Goal: Task Accomplishment & Management: Manage account settings

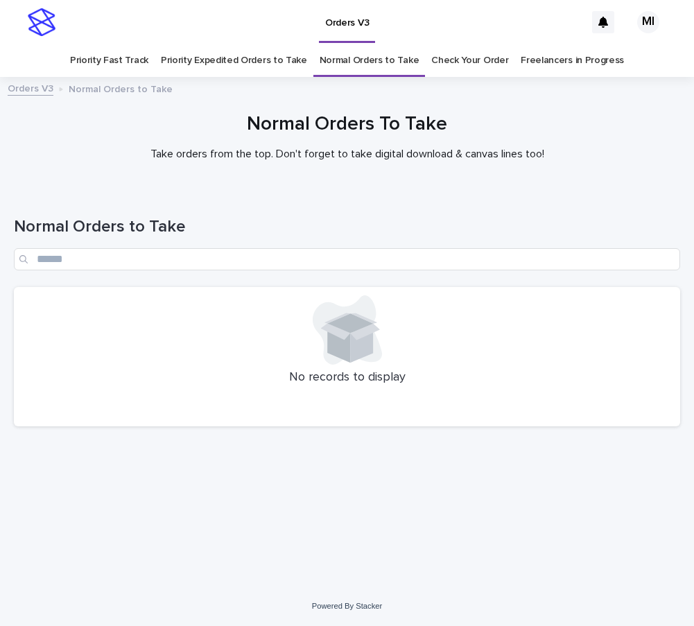
click at [259, 57] on link "Priority Expedited Orders to Take" at bounding box center [234, 60] width 146 height 33
click at [127, 60] on link "Priority Fast Track" at bounding box center [109, 60] width 78 height 33
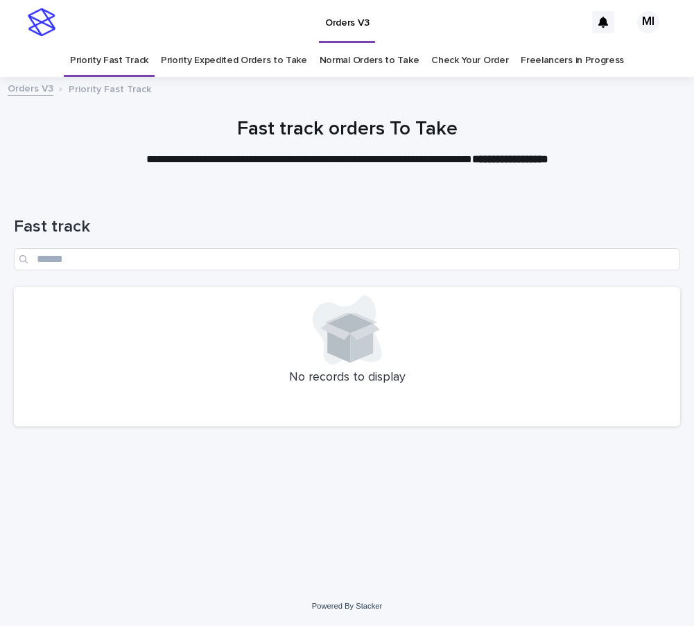
click at [461, 60] on link "Check Your Order" at bounding box center [469, 60] width 77 height 33
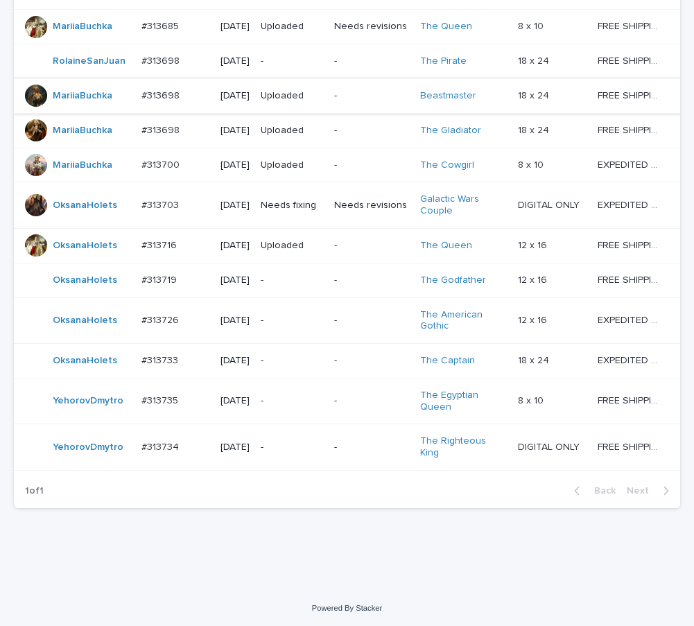
scroll to position [892, 0]
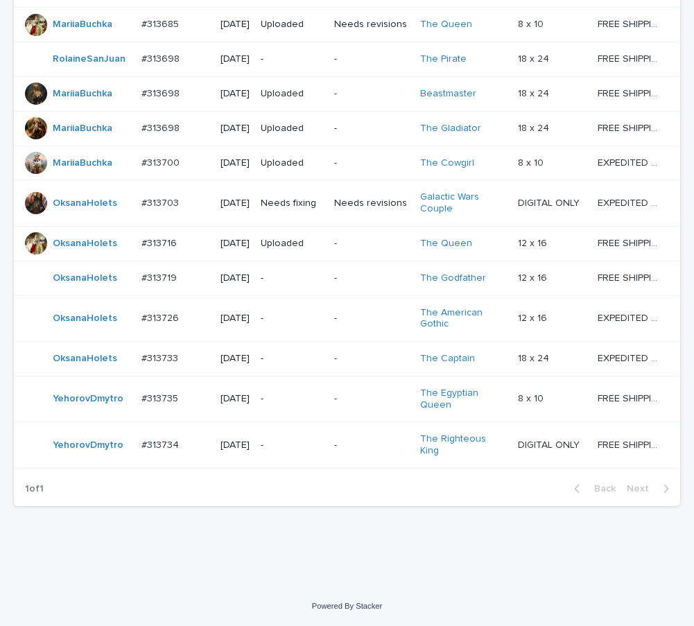
click at [346, 466] on td "-" at bounding box center [370, 445] width 85 height 46
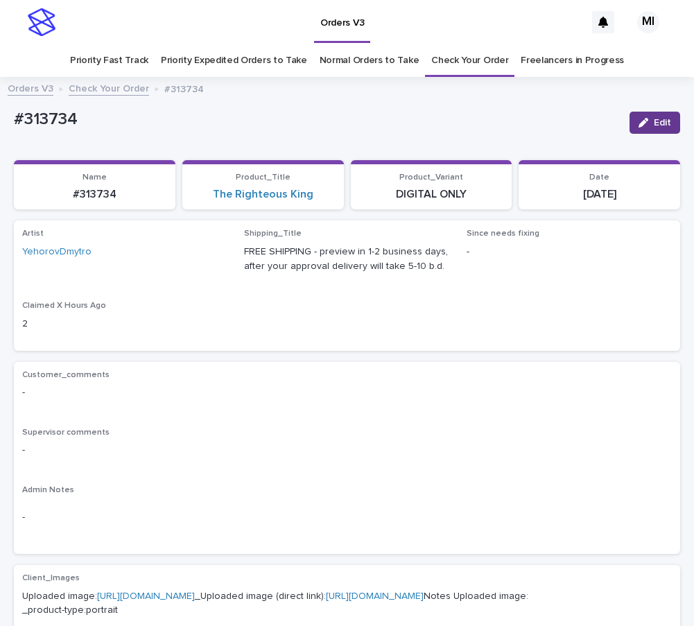
click at [653, 123] on span "Edit" at bounding box center [661, 123] width 17 height 10
click at [648, 123] on span "Save" at bounding box center [657, 123] width 23 height 10
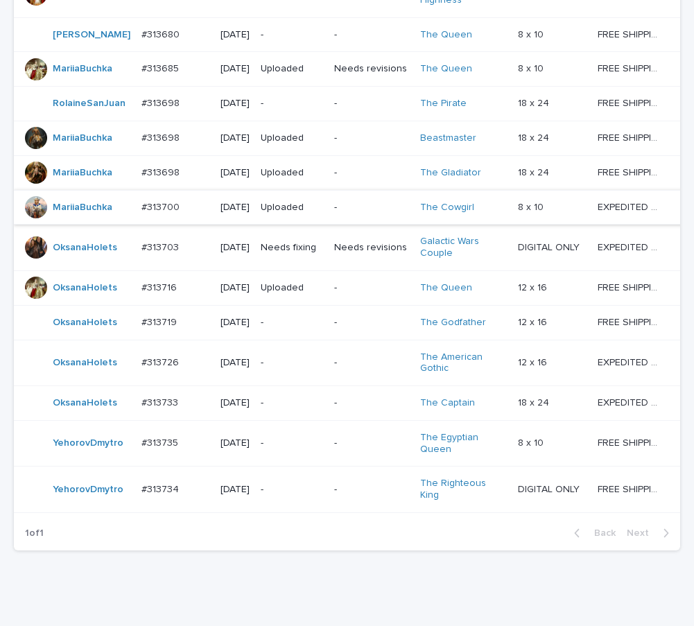
scroll to position [615, 0]
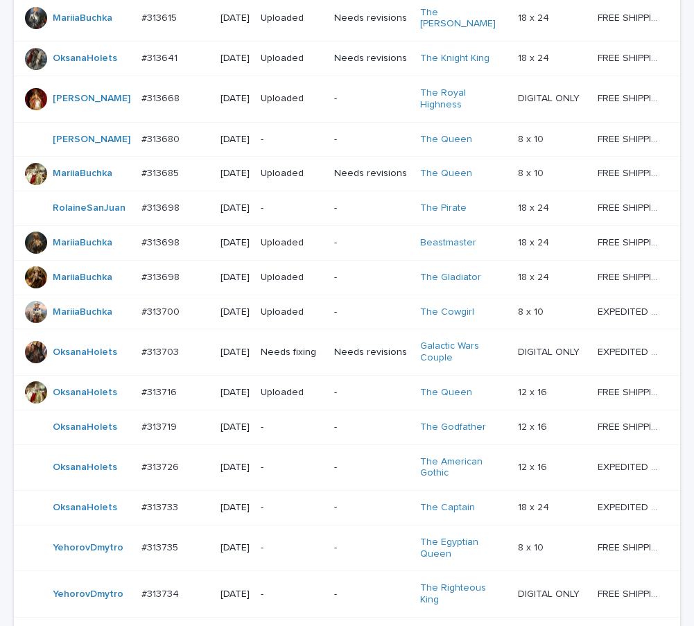
click at [317, 105] on p "Uploaded" at bounding box center [292, 99] width 62 height 12
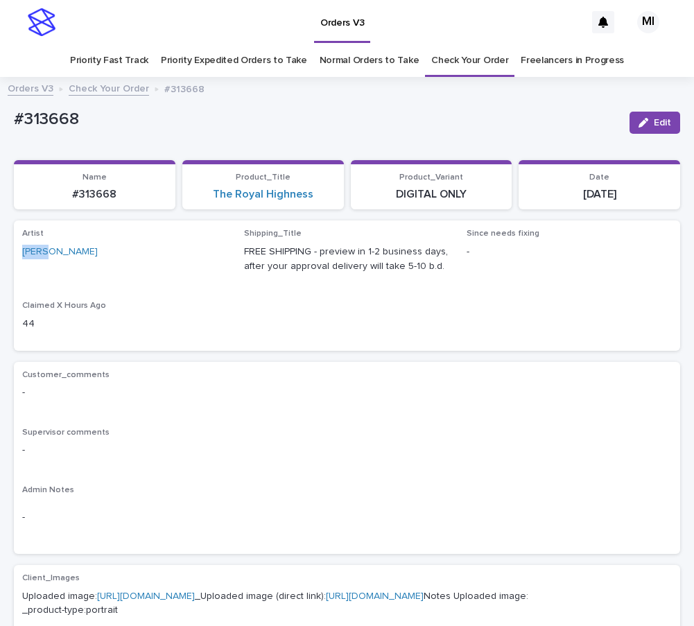
drag, startPoint x: 65, startPoint y: 254, endPoint x: 11, endPoint y: 254, distance: 54.0
copy link "[PERSON_NAME]"
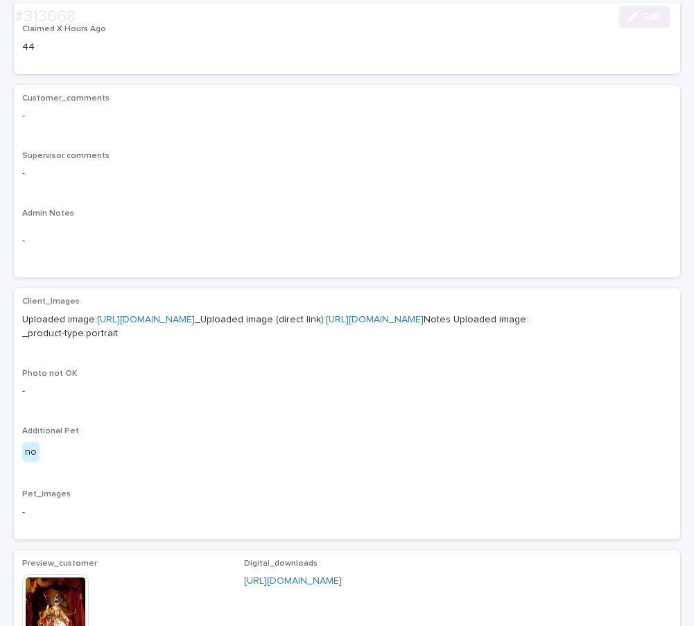
scroll to position [277, 0]
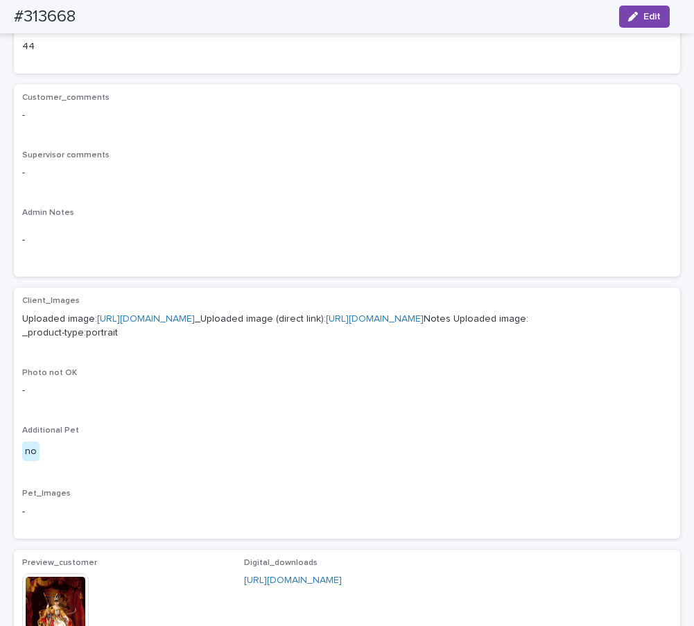
click at [195, 319] on link "[URL][DOMAIN_NAME]" at bounding box center [146, 319] width 98 height 10
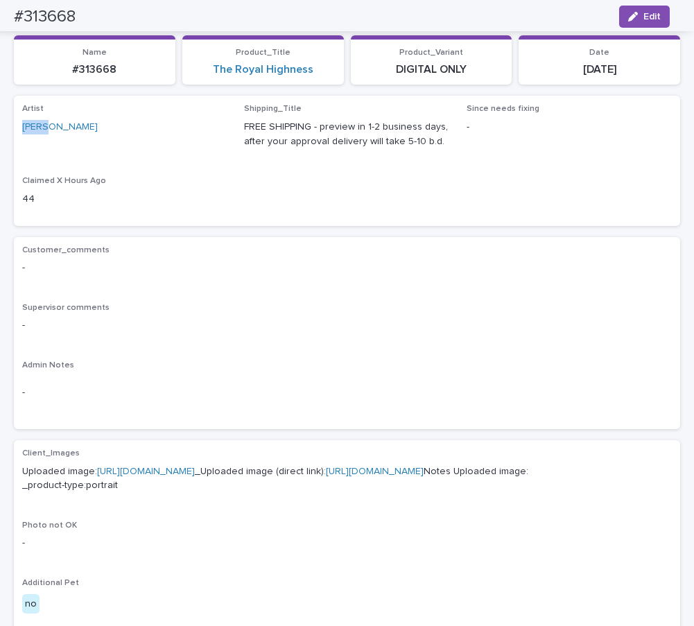
scroll to position [0, 0]
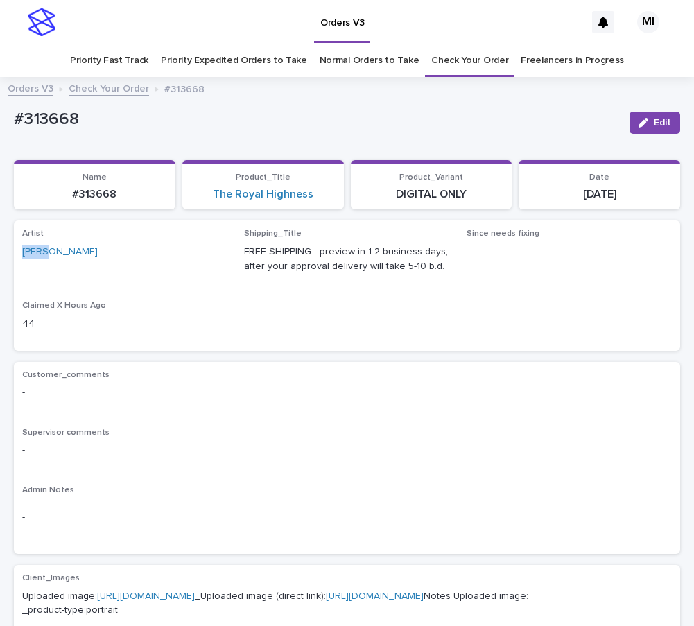
copy link "[PERSON_NAME]"
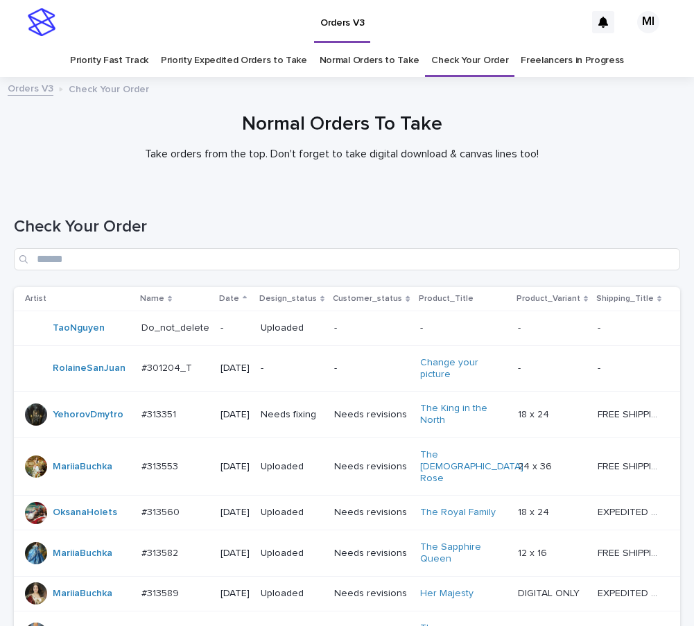
scroll to position [44, 0]
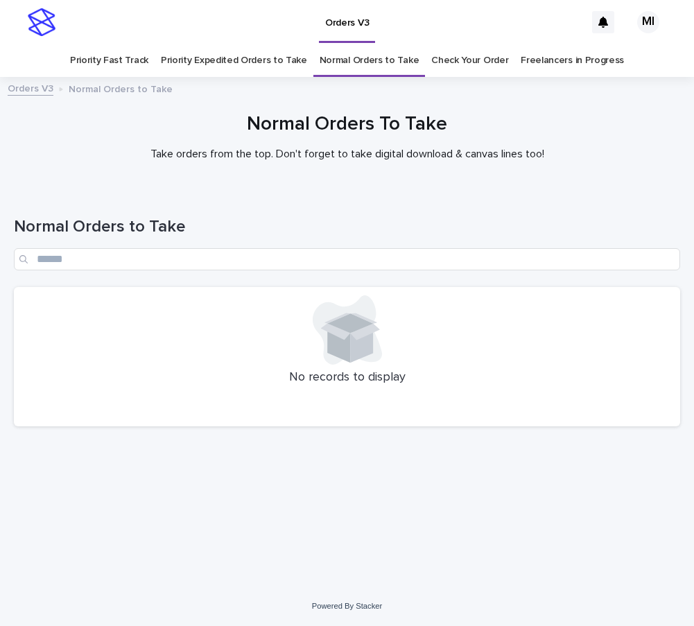
click at [197, 63] on link "Priority Expedited Orders to Take" at bounding box center [234, 60] width 146 height 33
click at [141, 62] on link "Priority Fast Track" at bounding box center [109, 60] width 78 height 33
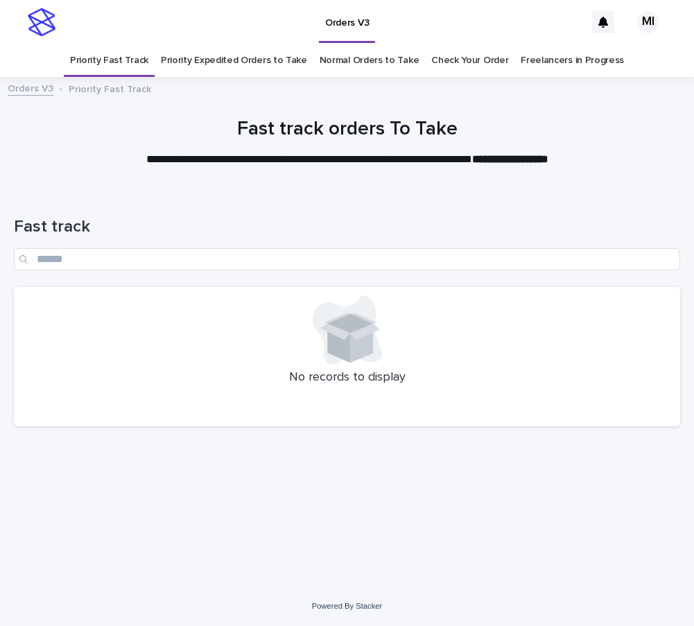
click at [259, 59] on link "Priority Expedited Orders to Take" at bounding box center [234, 60] width 146 height 33
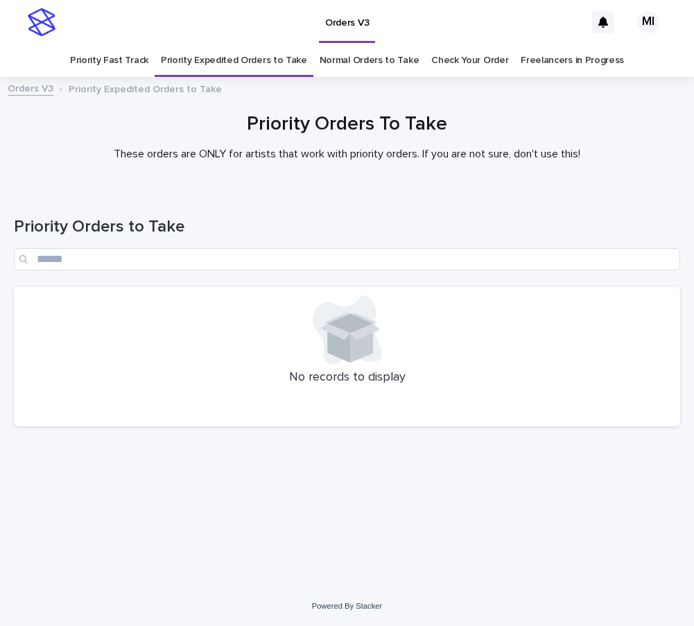
click at [364, 66] on link "Normal Orders to Take" at bounding box center [369, 60] width 100 height 33
click at [228, 55] on link "Priority Expedited Orders to Take" at bounding box center [234, 60] width 146 height 33
click at [129, 59] on link "Priority Fast Track" at bounding box center [109, 60] width 78 height 33
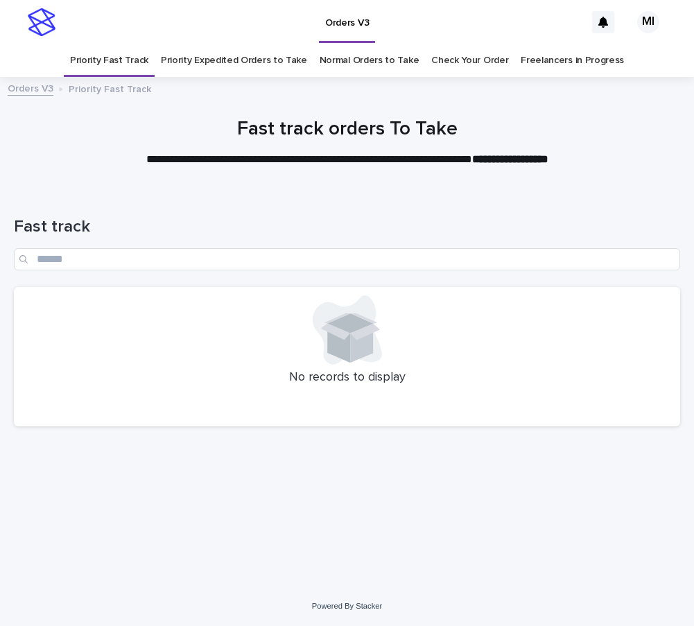
click at [190, 64] on link "Priority Expedited Orders to Take" at bounding box center [234, 60] width 146 height 33
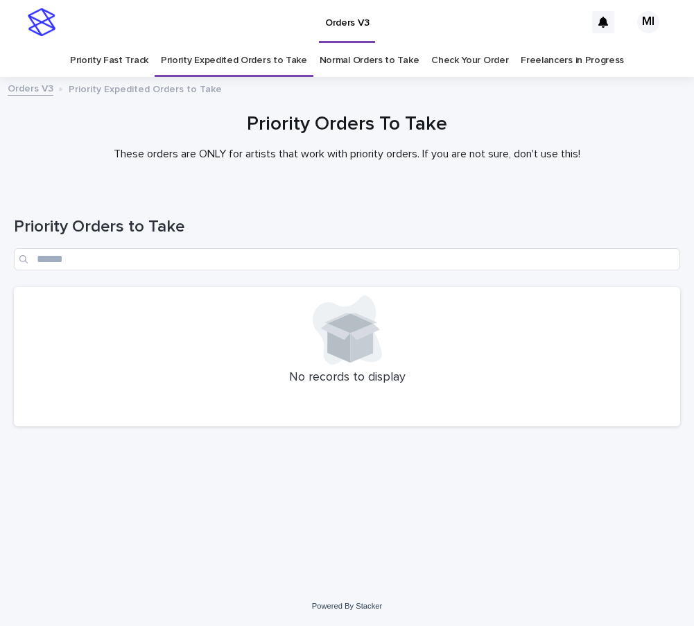
click at [107, 61] on link "Priority Fast Track" at bounding box center [109, 60] width 78 height 33
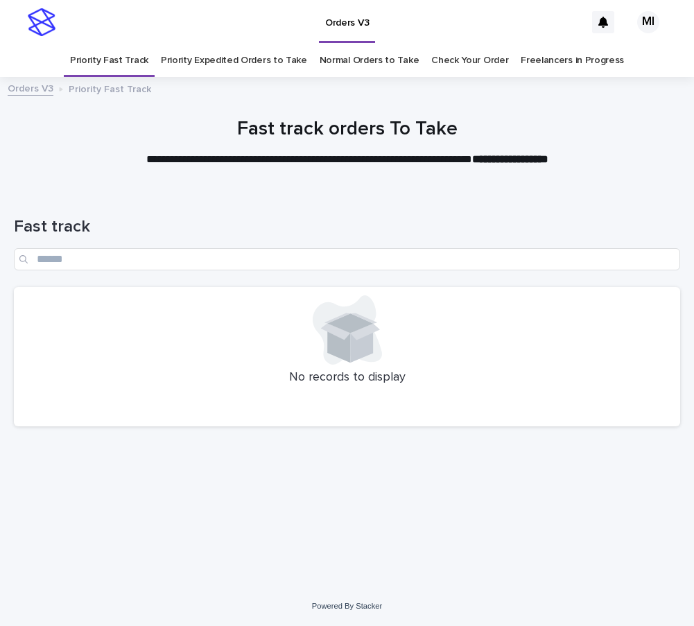
click at [223, 64] on link "Priority Expedited Orders to Take" at bounding box center [234, 60] width 146 height 33
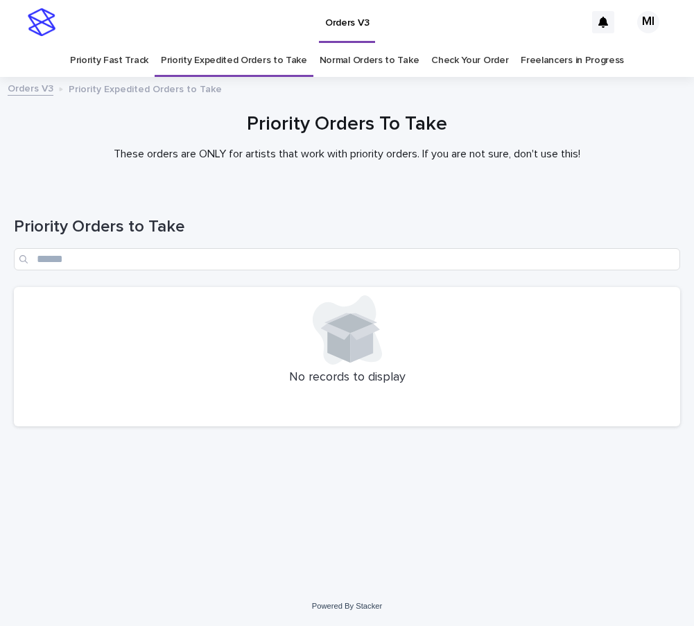
click at [346, 67] on link "Normal Orders to Take" at bounding box center [369, 60] width 100 height 33
click at [142, 62] on link "Priority Fast Track" at bounding box center [109, 60] width 78 height 33
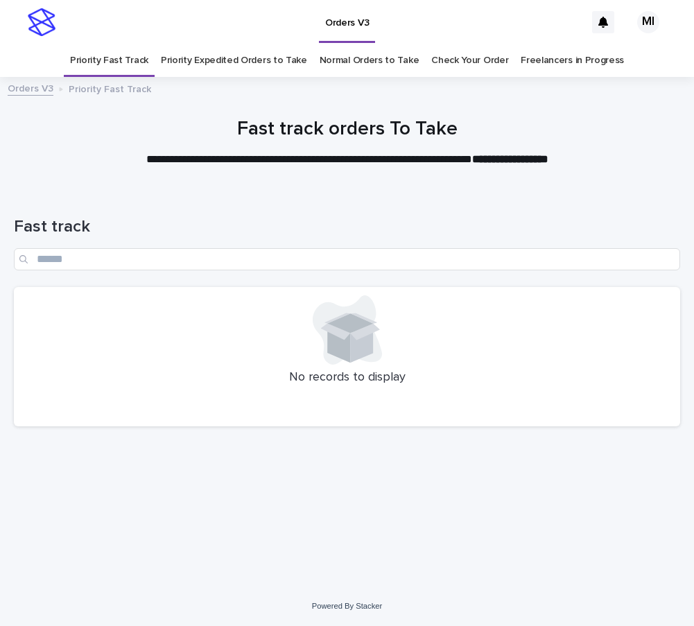
click at [410, 210] on div "Fast track" at bounding box center [347, 238] width 666 height 98
click at [227, 59] on link "Priority Expedited Orders to Take" at bounding box center [234, 60] width 146 height 33
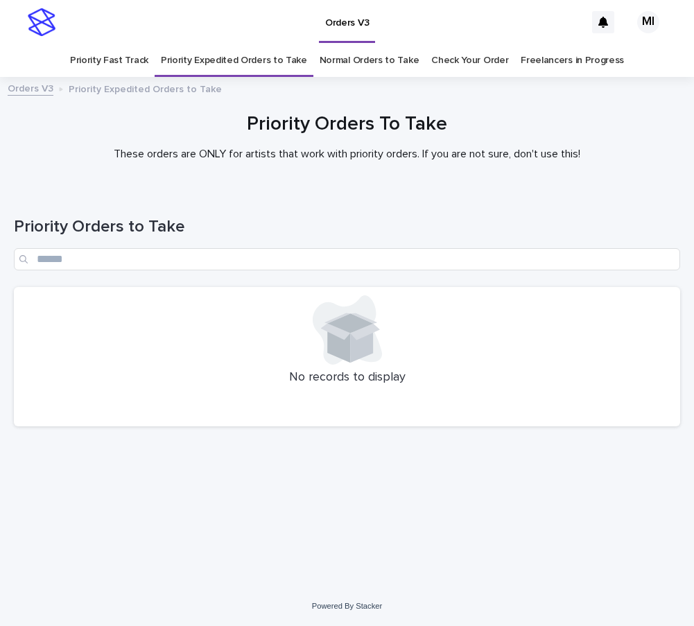
click at [116, 60] on link "Priority Fast Track" at bounding box center [109, 60] width 78 height 33
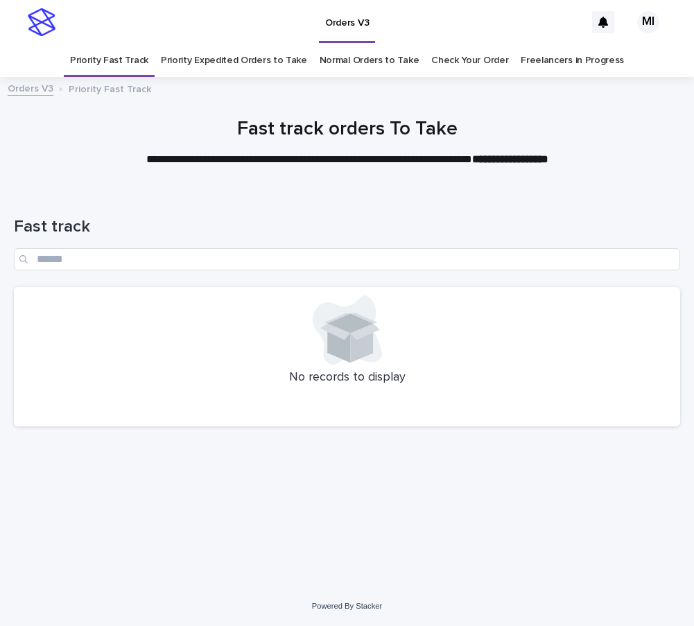
click at [184, 40] on div "Orders V3" at bounding box center [323, 22] width 522 height 44
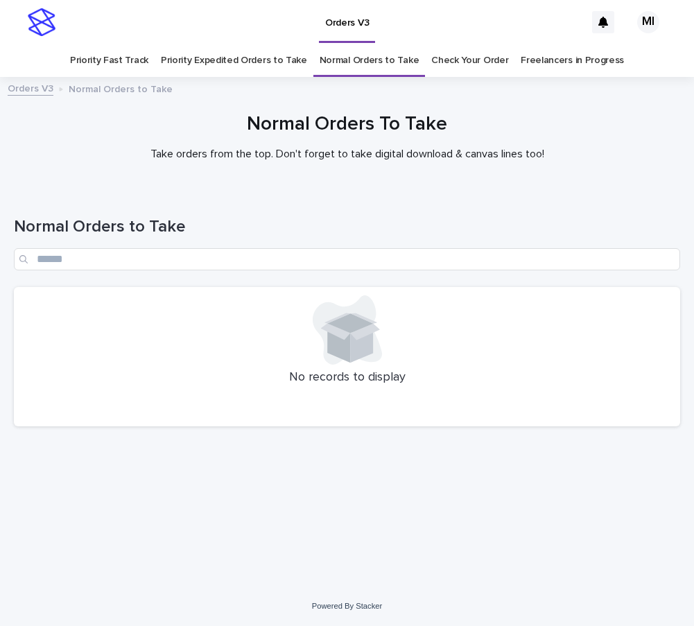
click at [640, 127] on h1 "Normal Orders To Take" at bounding box center [347, 125] width 666 height 24
